Goal: Transaction & Acquisition: Download file/media

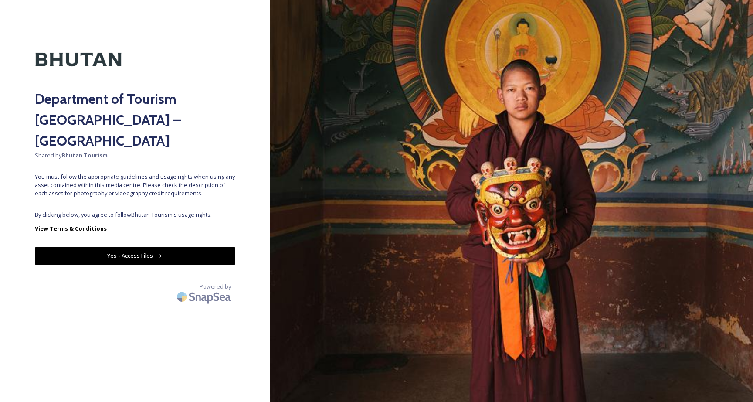
click at [198, 247] on button "Yes - Access Files" at bounding box center [135, 256] width 200 height 18
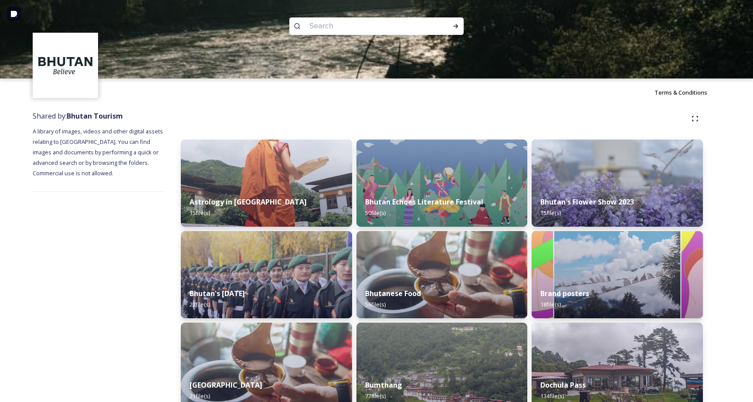
click at [352, 30] on input at bounding box center [364, 26] width 119 height 19
type input "p"
type input "Thimphu"
click at [458, 27] on icon at bounding box center [455, 26] width 7 height 7
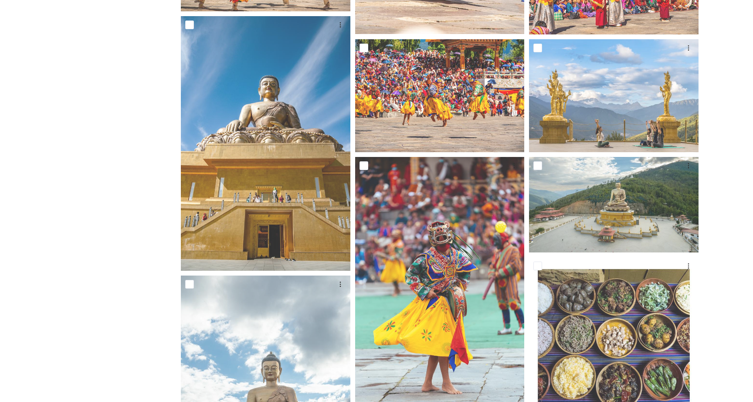
scroll to position [490, 0]
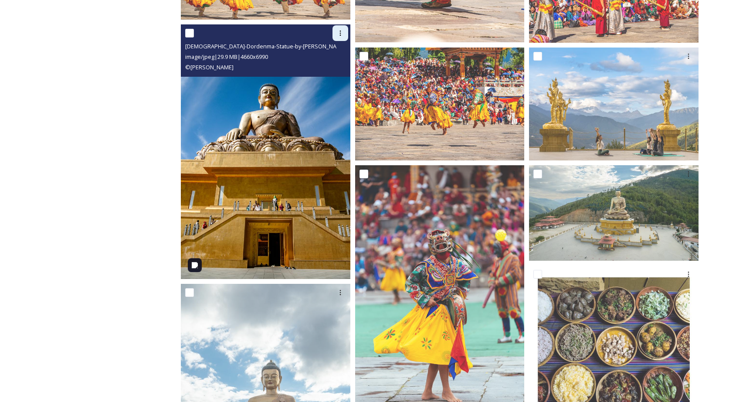
click at [341, 27] on div at bounding box center [340, 33] width 16 height 16
click at [330, 72] on span "Download" at bounding box center [330, 69] width 27 height 8
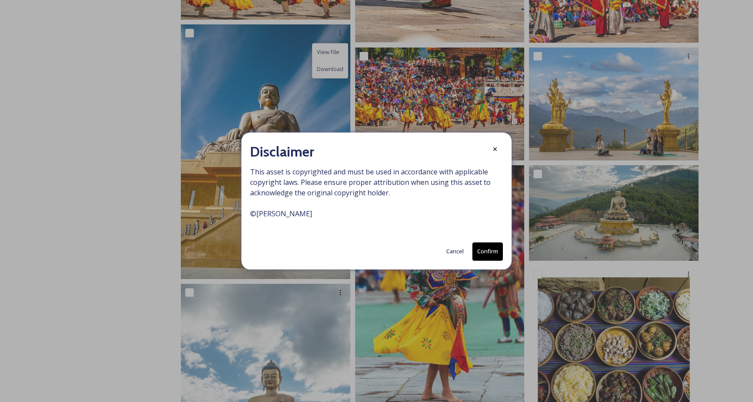
click at [490, 251] on button "Confirm" at bounding box center [487, 251] width 30 height 18
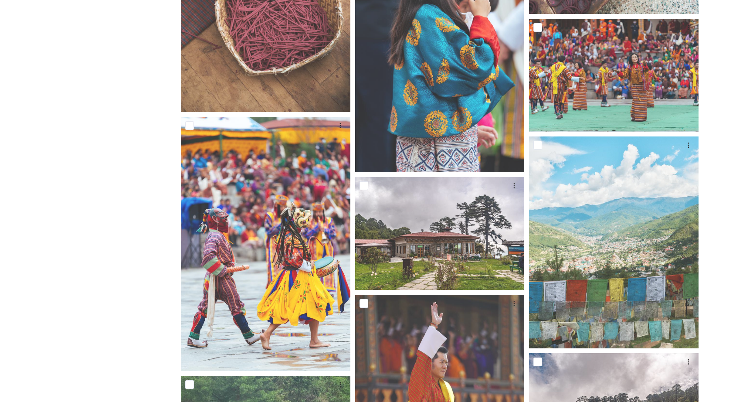
scroll to position [2363, 0]
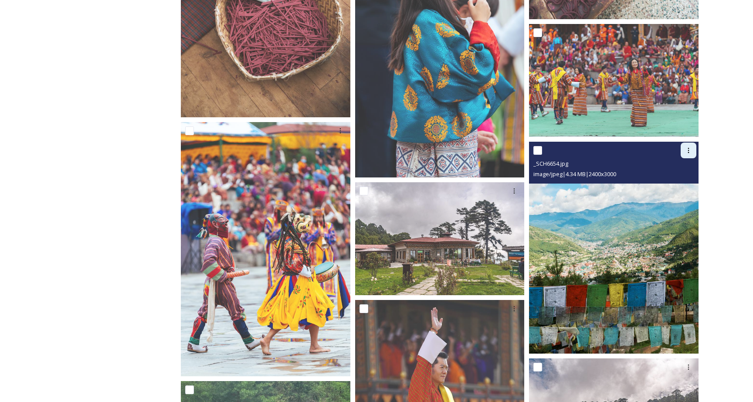
click at [685, 149] on icon at bounding box center [688, 150] width 7 height 7
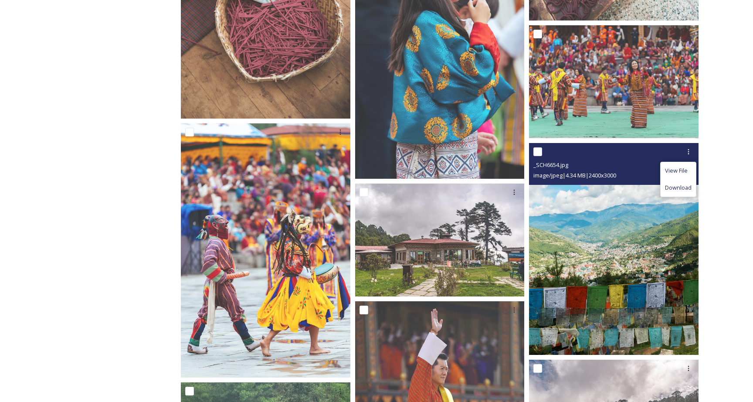
click at [676, 186] on span "Download" at bounding box center [678, 187] width 27 height 8
